Goal: Information Seeking & Learning: Understand process/instructions

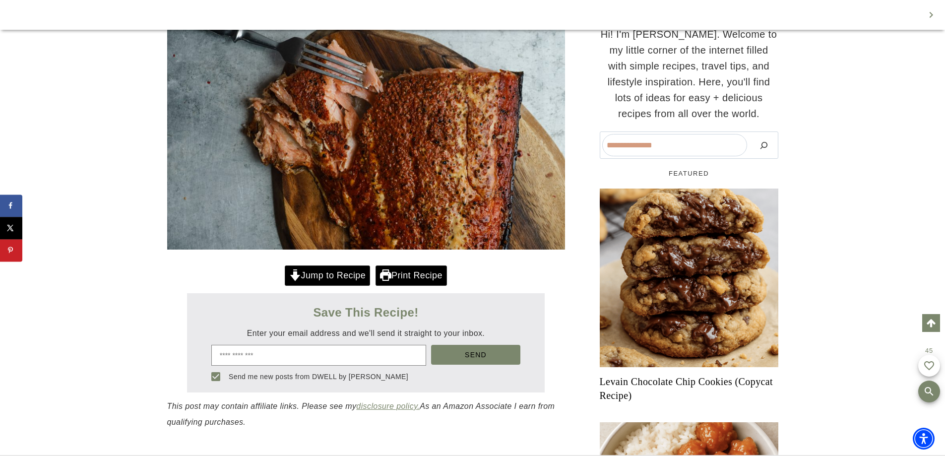
scroll to position [292, 0]
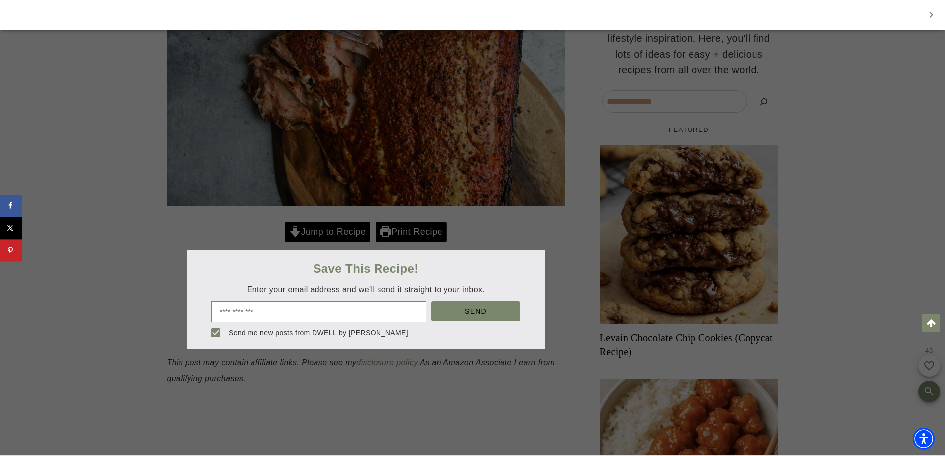
click at [405, 262] on div at bounding box center [472, 228] width 945 height 456
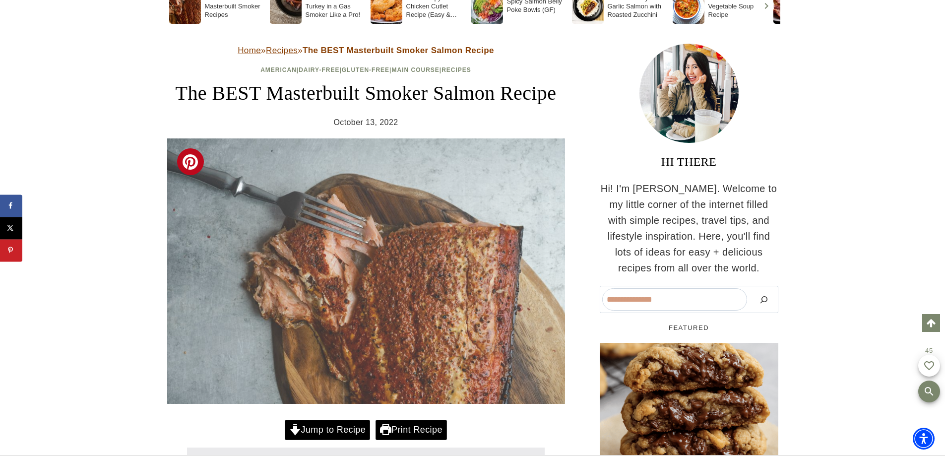
scroll to position [93, 0]
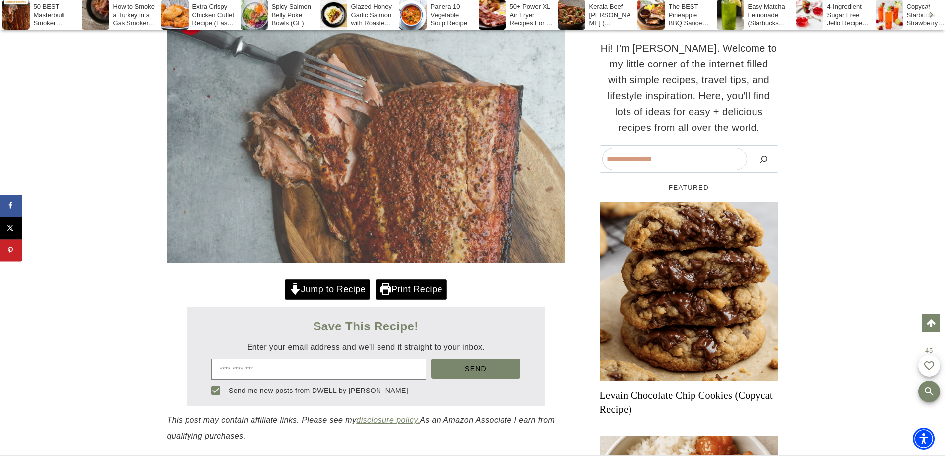
scroll to position [242, 0]
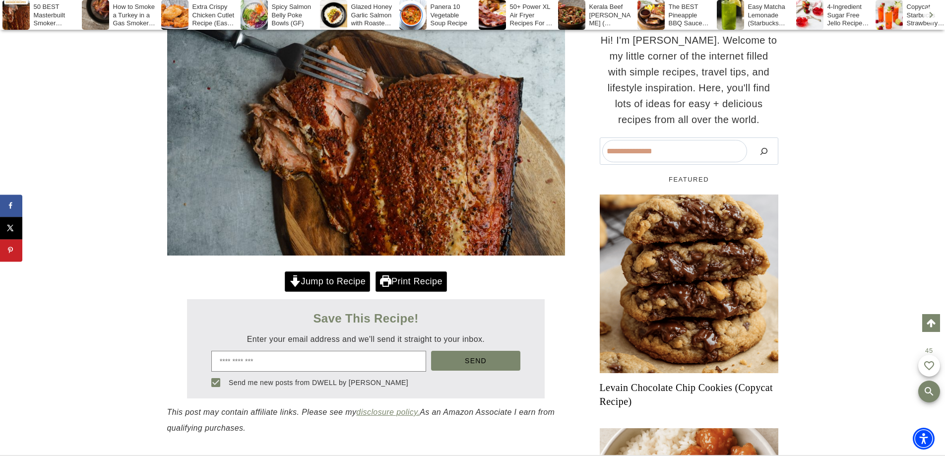
click at [310, 292] on link "Jump to Recipe" at bounding box center [327, 281] width 85 height 20
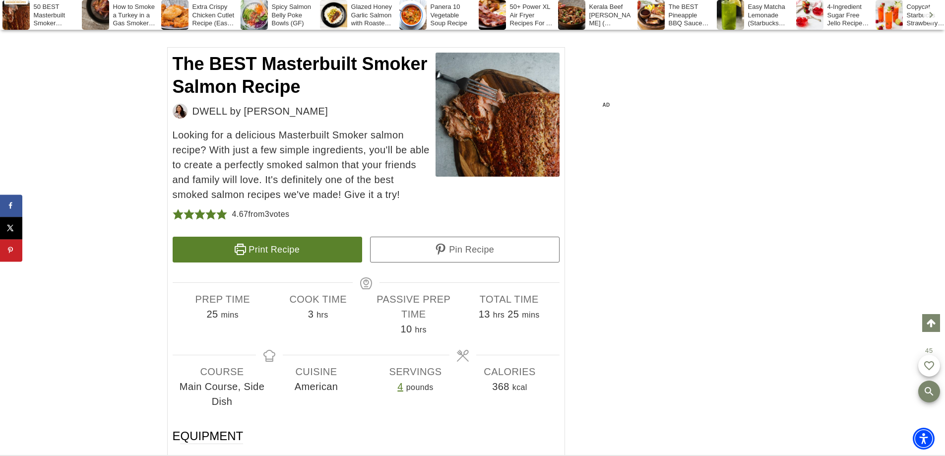
scroll to position [5068, 0]
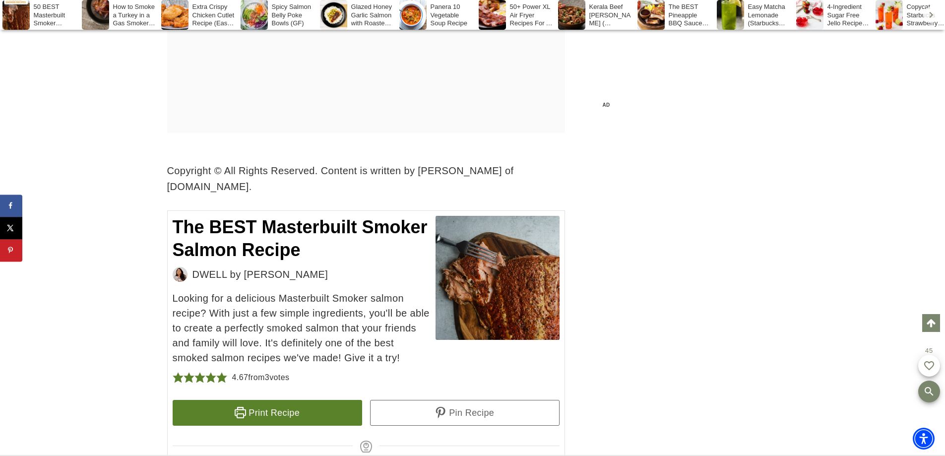
click at [262, 400] on link "Print Recipe" at bounding box center [268, 413] width 190 height 26
